Goal: Check status: Check status

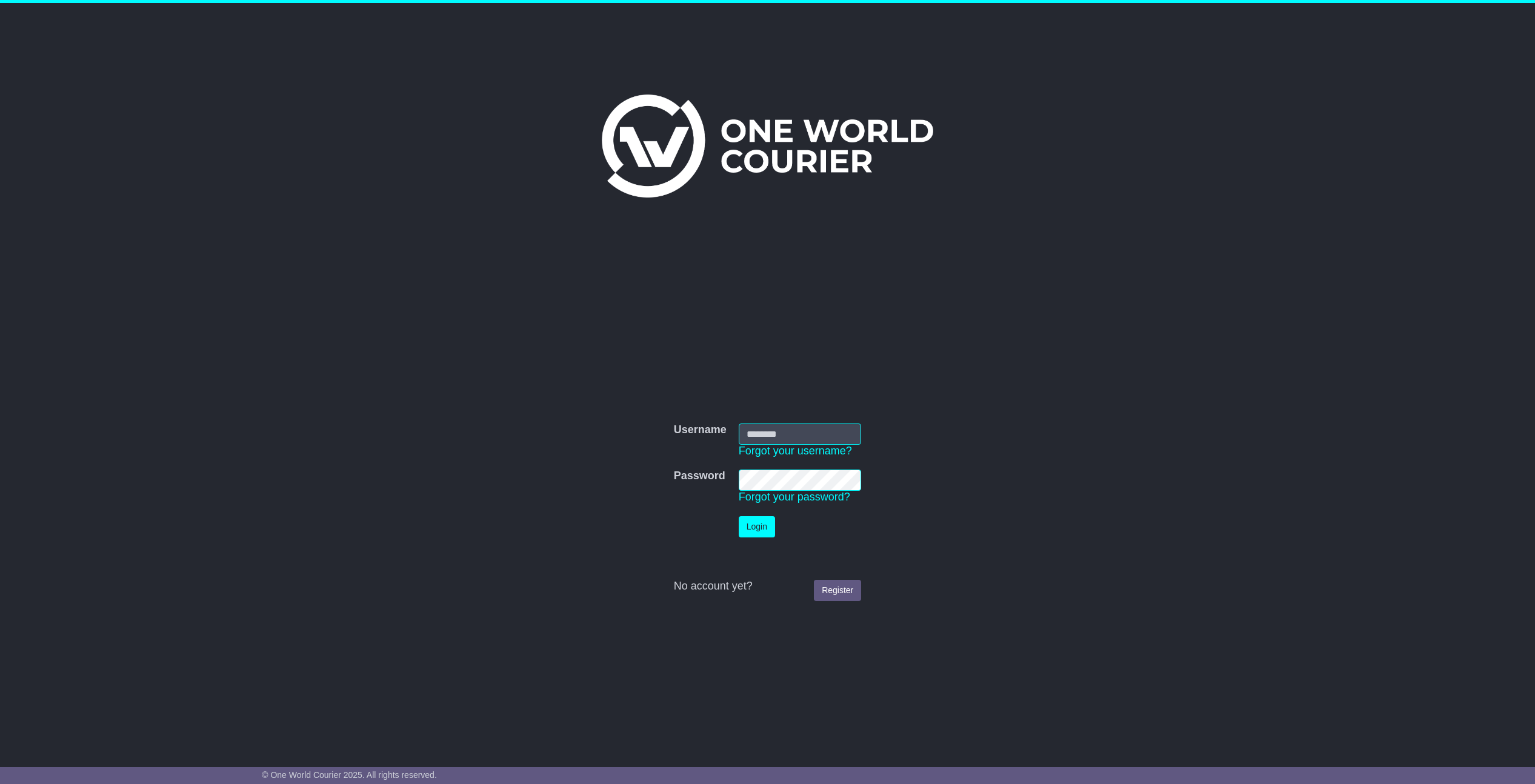
type input "**********"
click at [768, 519] on button "Login" at bounding box center [757, 526] width 36 height 21
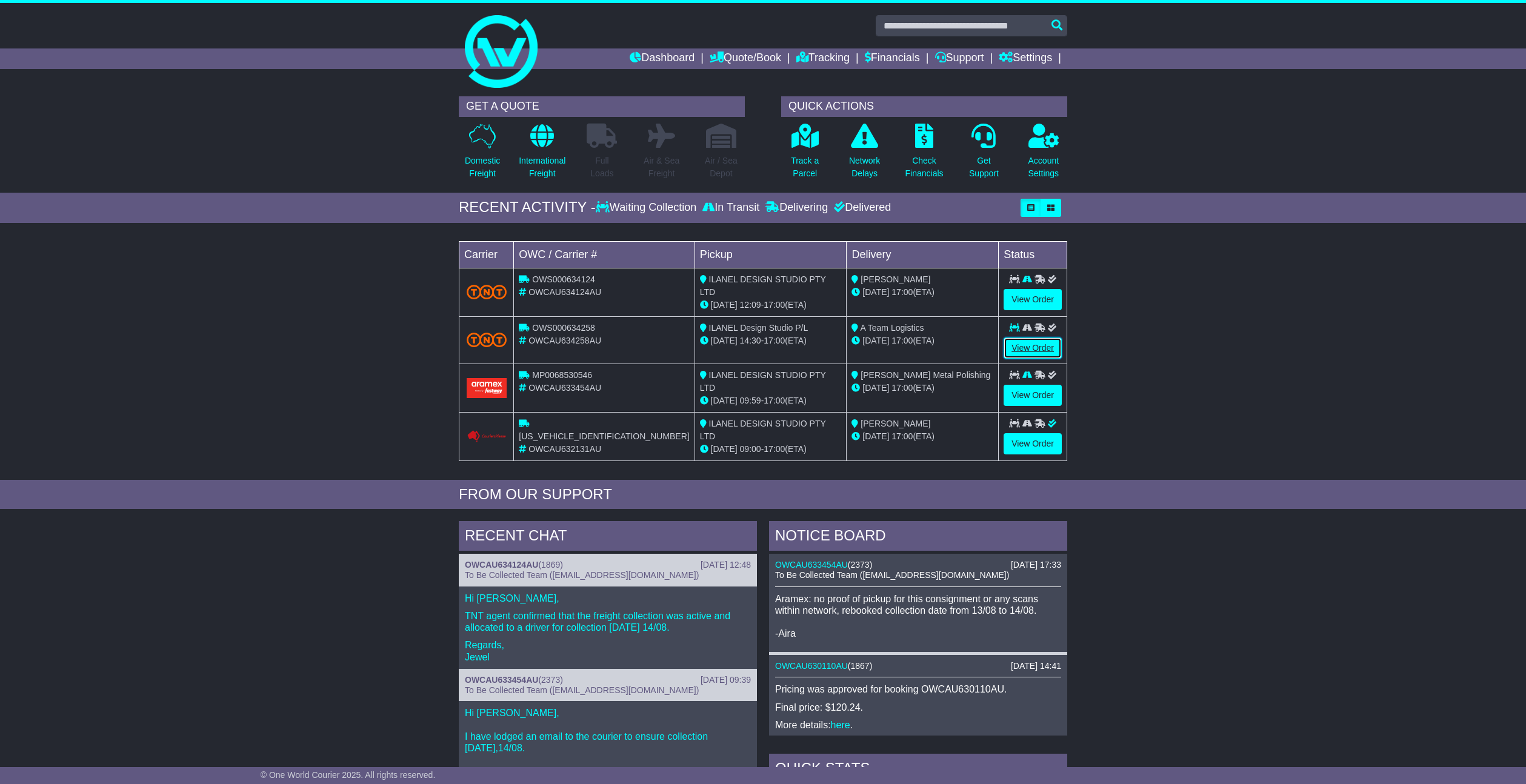
click at [1051, 341] on link "View Order" at bounding box center [1032, 347] width 58 height 21
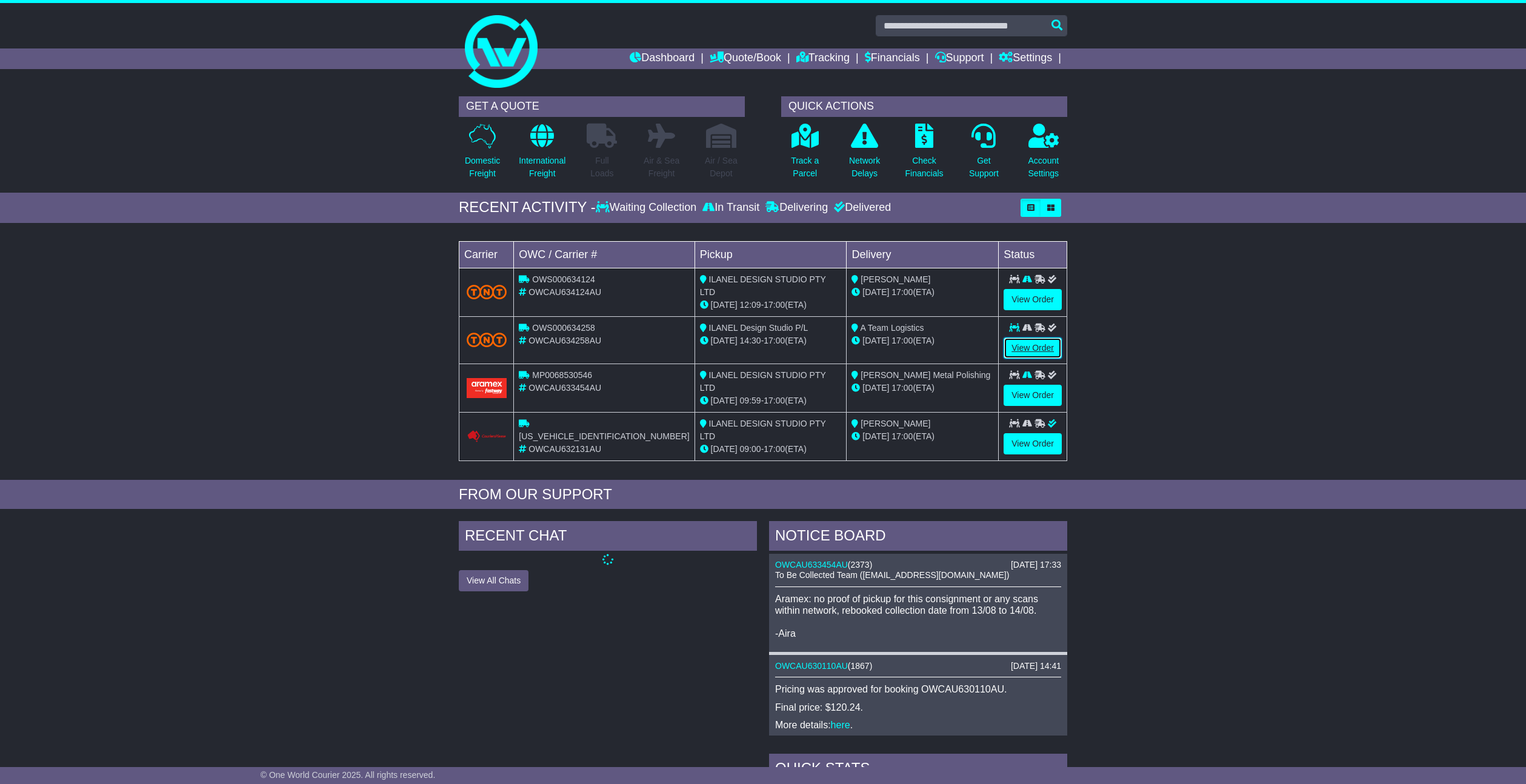
click at [1042, 348] on link "View Order" at bounding box center [1032, 347] width 58 height 21
